Goal: Find specific page/section: Find specific page/section

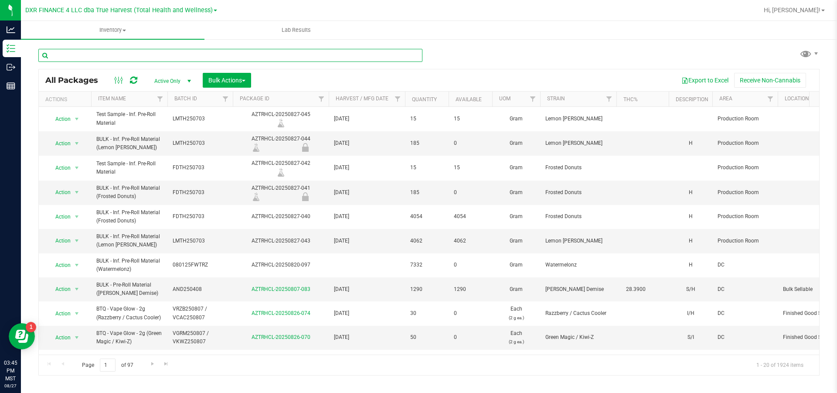
click at [88, 57] on input "text" at bounding box center [230, 55] width 384 height 13
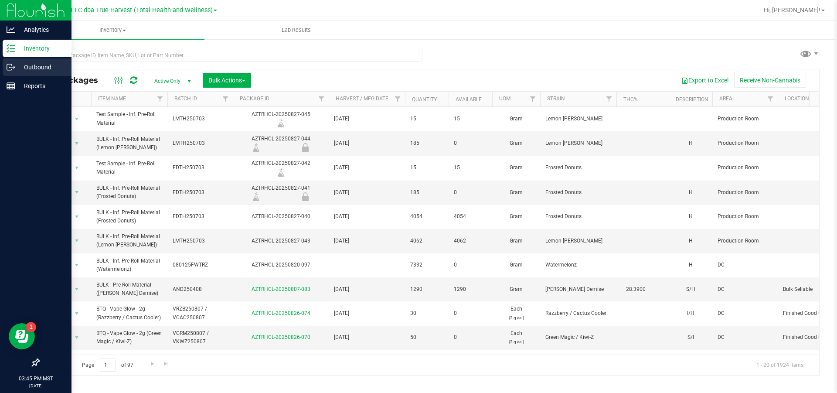
click at [16, 67] on p "Outbound" at bounding box center [41, 67] width 52 height 10
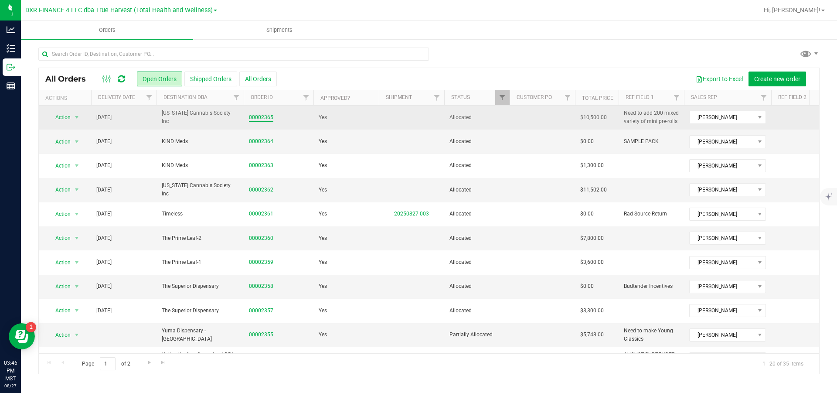
click at [264, 122] on link "00002365" at bounding box center [261, 117] width 24 height 8
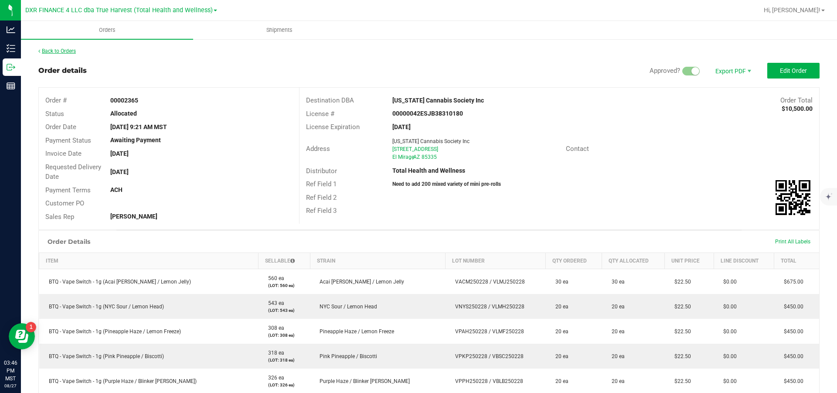
click at [76, 52] on link "Back to Orders" at bounding box center [56, 51] width 37 height 6
